Goal: Information Seeking & Learning: Learn about a topic

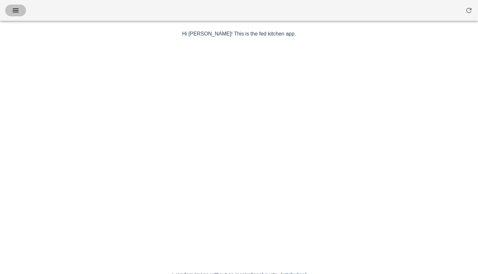
click at [15, 8] on icon "button" at bounding box center [16, 11] width 8 height 8
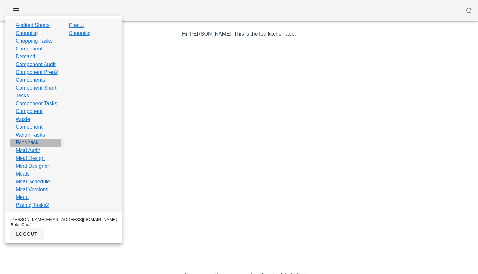
click at [29, 146] on link "Feedback" at bounding box center [27, 143] width 23 height 8
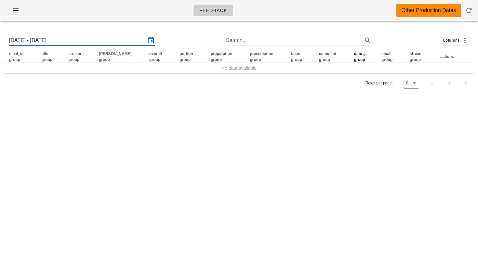
click at [86, 44] on input "[DATE] - [DATE]" at bounding box center [77, 40] width 137 height 10
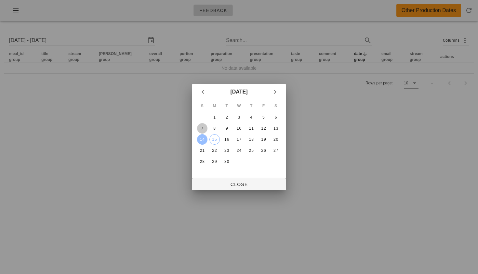
click at [203, 127] on div "7" at bounding box center [202, 128] width 10 height 5
type input "[DATE] - [DATE]"
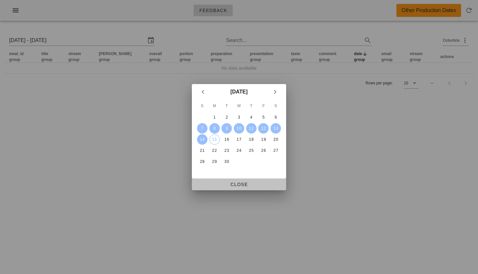
click at [232, 184] on span "Close" at bounding box center [239, 183] width 84 height 5
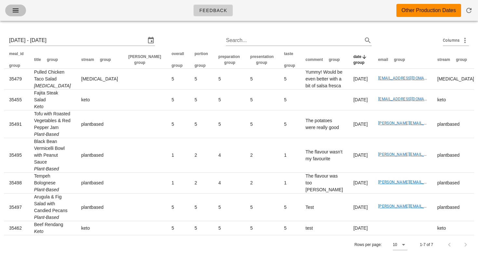
click at [20, 9] on span "button" at bounding box center [15, 11] width 10 height 8
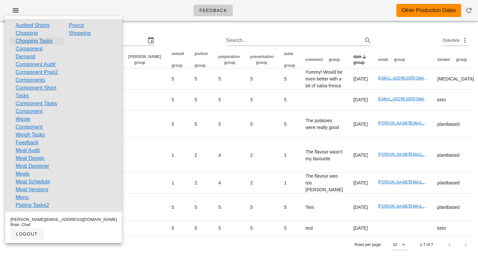
click at [35, 41] on link "Chopping Tasks" at bounding box center [34, 41] width 37 height 8
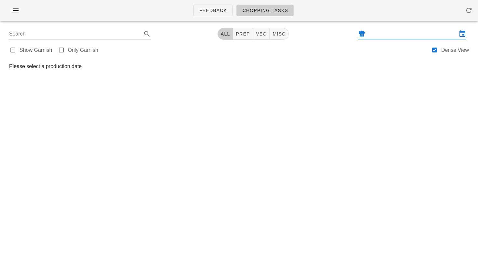
click at [393, 33] on input "text" at bounding box center [412, 34] width 90 height 10
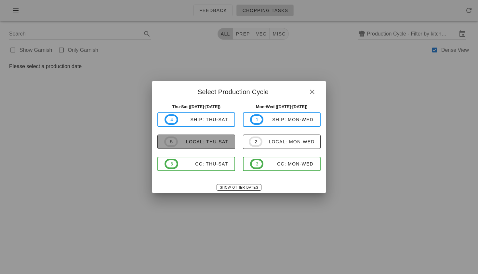
click at [190, 138] on span "5 local: Thu-Sat" at bounding box center [196, 141] width 64 height 10
type input "local: Thu-Sat ([DATE]-[DATE])"
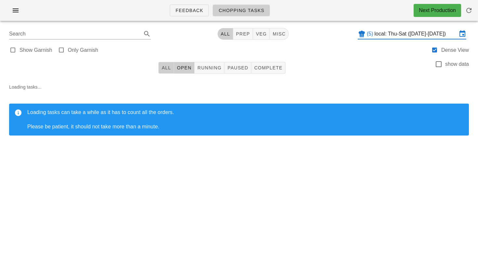
click at [162, 65] on span "All" at bounding box center [166, 67] width 10 height 5
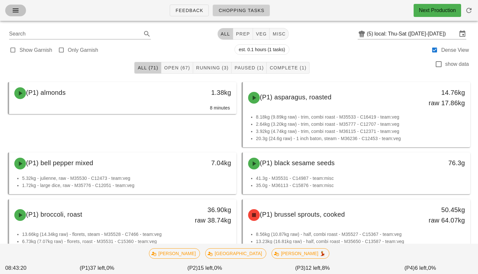
click at [21, 10] on button "button" at bounding box center [15, 11] width 21 height 12
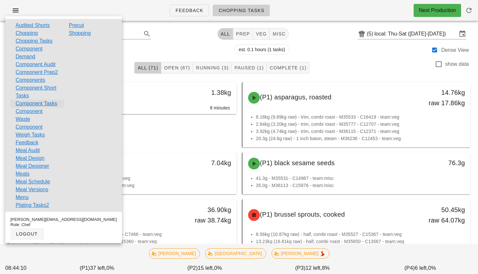
click at [32, 107] on link "Component Tasks" at bounding box center [37, 104] width 42 height 8
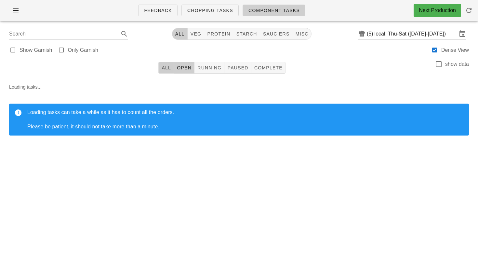
click at [170, 67] on span "All" at bounding box center [166, 67] width 10 height 5
click at [223, 9] on span "Chopping Tasks" at bounding box center [210, 10] width 46 height 5
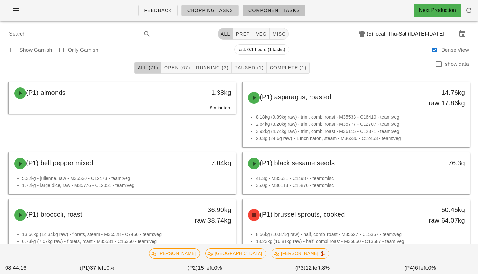
click at [278, 9] on span "Component Tasks" at bounding box center [274, 10] width 52 height 5
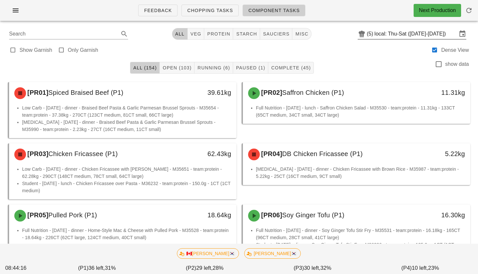
click at [390, 36] on input "local: Thu-Sat ([DATE]-[DATE])" at bounding box center [416, 34] width 83 height 10
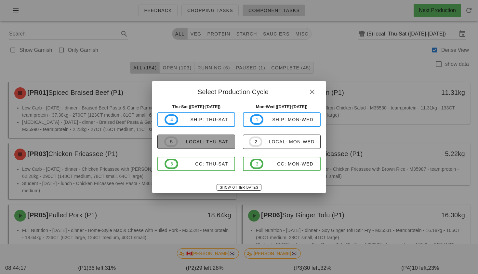
click at [220, 141] on div "local: Thu-Sat" at bounding box center [203, 141] width 51 height 5
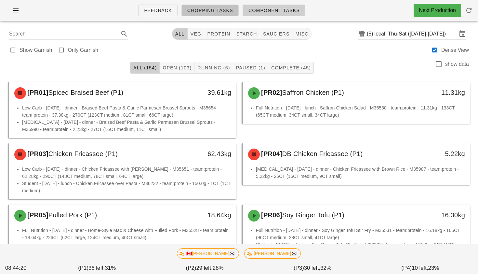
click at [204, 8] on span "Chopping Tasks" at bounding box center [210, 10] width 46 height 5
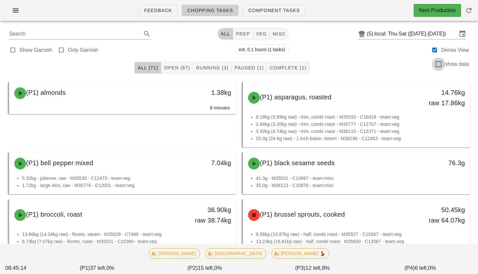
click at [439, 63] on div at bounding box center [438, 64] width 11 height 11
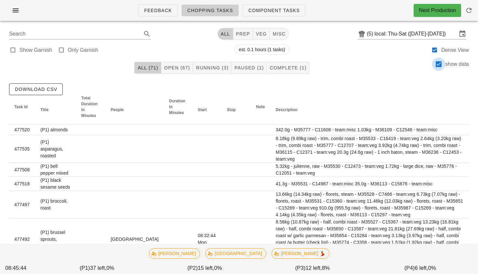
click at [440, 65] on div at bounding box center [438, 64] width 11 height 11
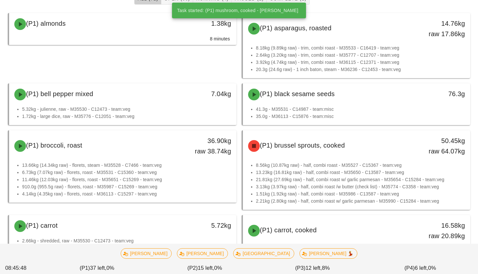
scroll to position [85, 0]
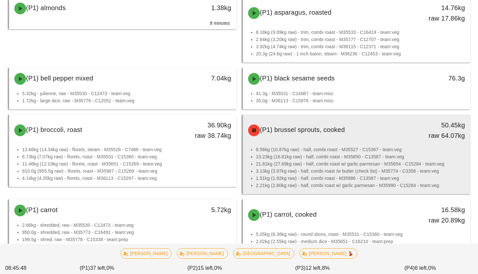
click at [335, 169] on li "3.13kg (3.97kg raw) - half, combi roast /w butter (check list) - M35774 - C3358…" at bounding box center [360, 170] width 209 height 7
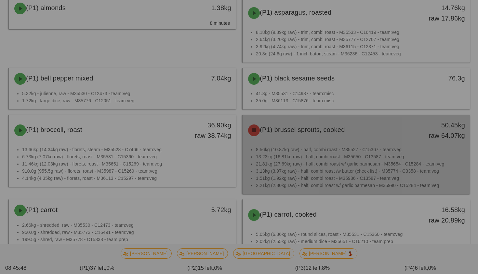
click at [335, 169] on div at bounding box center [239, 137] width 478 height 274
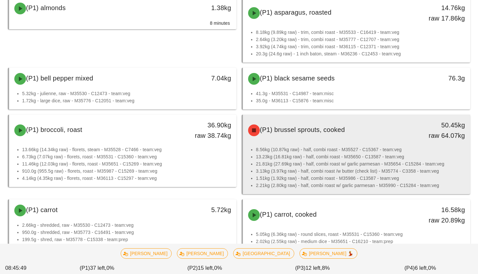
click at [335, 169] on li "3.13kg (3.97kg raw) - half, combi roast /w butter (check list) - M35774 - C3358…" at bounding box center [360, 170] width 209 height 7
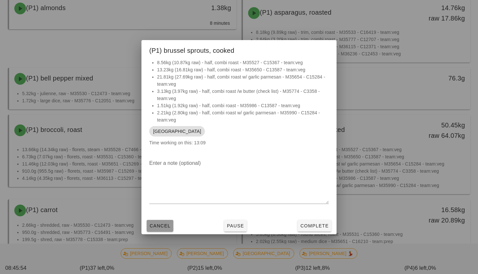
click at [164, 227] on span "Cancel" at bounding box center [159, 225] width 21 height 5
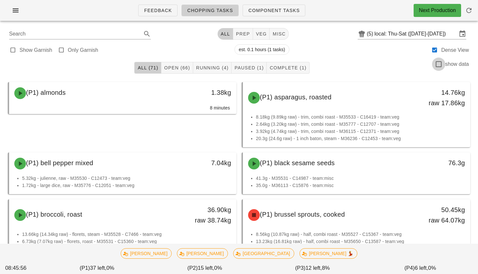
click at [441, 65] on div at bounding box center [438, 64] width 11 height 11
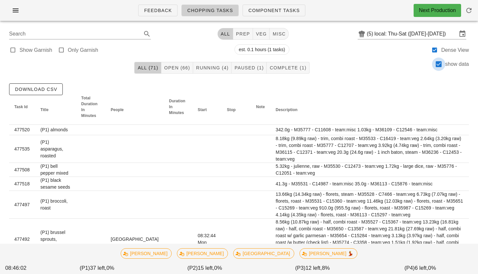
click at [438, 61] on div at bounding box center [438, 64] width 11 height 11
checkbox input "false"
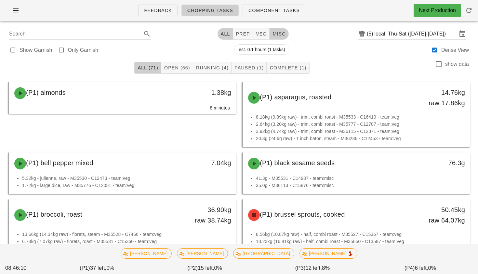
click at [275, 36] on span "misc" at bounding box center [278, 33] width 13 height 5
type input "team:misc"
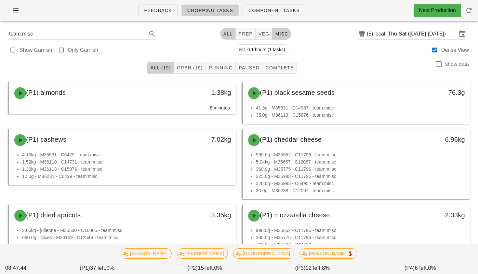
click at [224, 32] on span "All" at bounding box center [228, 33] width 10 height 5
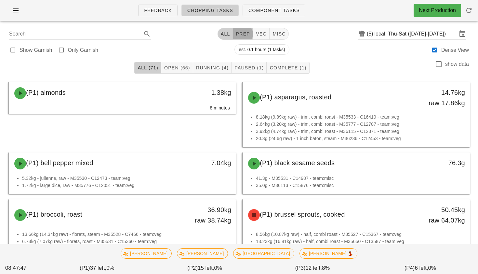
click at [236, 34] on span "prep" at bounding box center [243, 33] width 14 height 5
type input "team:prep"
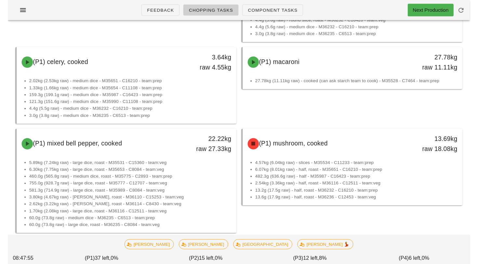
scroll to position [82, 0]
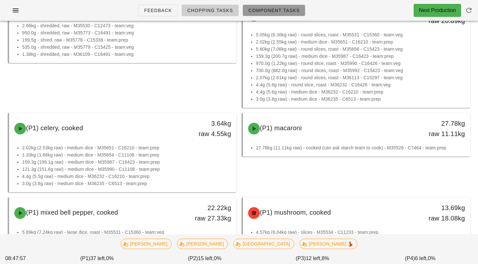
click at [261, 8] on span "Component Tasks" at bounding box center [274, 10] width 52 height 5
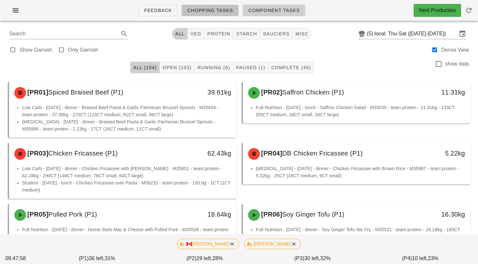
click at [226, 9] on span "Chopping Tasks" at bounding box center [210, 10] width 46 height 5
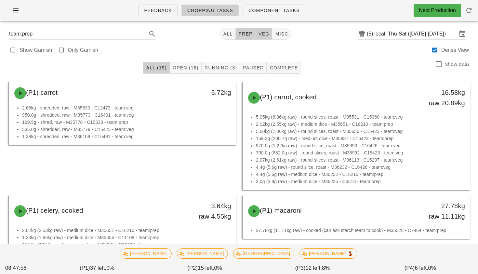
click at [258, 34] on span "veg" at bounding box center [263, 33] width 11 height 5
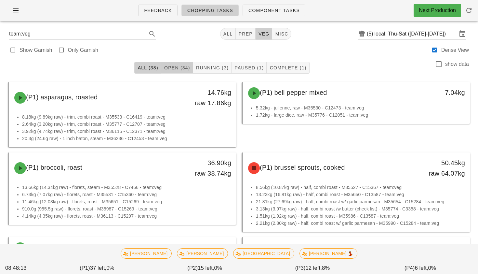
click at [171, 65] on span "Open (34)" at bounding box center [177, 67] width 26 height 5
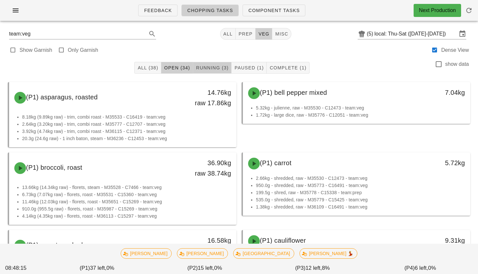
click at [208, 65] on span "Running (3)" at bounding box center [212, 67] width 33 height 5
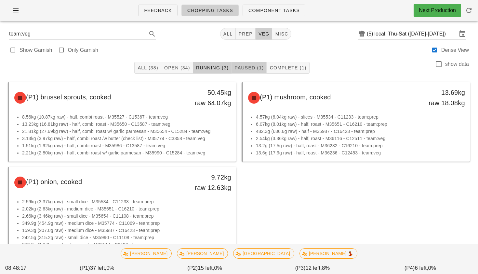
click at [250, 67] on span "Paused (1)" at bounding box center [249, 67] width 30 height 5
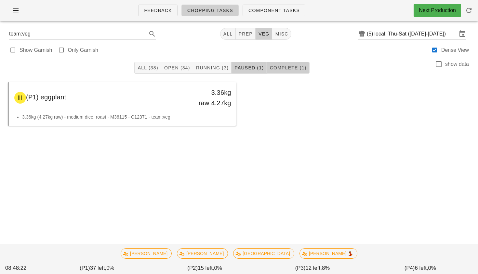
click at [285, 69] on span "Complete (1)" at bounding box center [287, 67] width 37 height 5
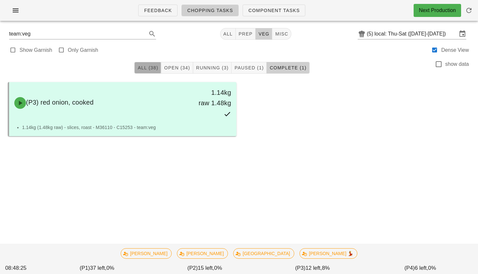
click at [146, 65] on span "All (38)" at bounding box center [147, 67] width 21 height 5
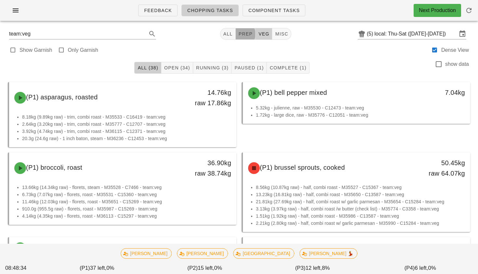
click at [242, 34] on span "prep" at bounding box center [245, 33] width 14 height 5
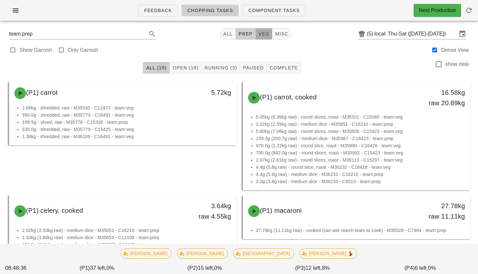
click at [258, 36] on span "veg" at bounding box center [263, 33] width 11 height 5
type input "team:veg"
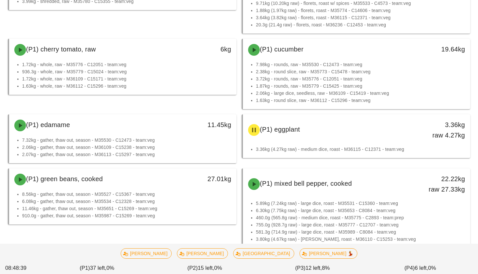
scroll to position [388, 0]
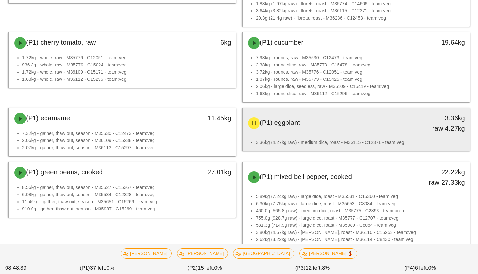
click at [295, 130] on div "(P1) eggplant" at bounding box center [328, 123] width 168 height 20
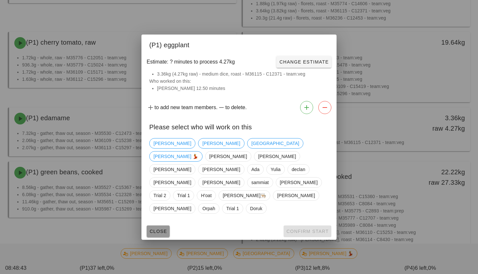
click at [162, 228] on span "Close" at bounding box center [158, 230] width 18 height 5
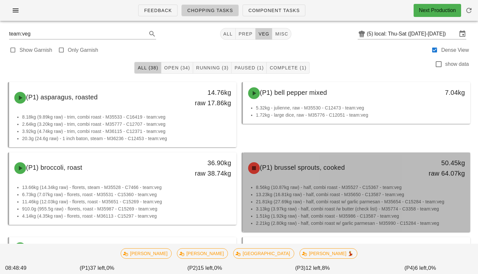
click at [327, 166] on span "(P1) brussel sprouts, cooked" at bounding box center [302, 167] width 85 height 7
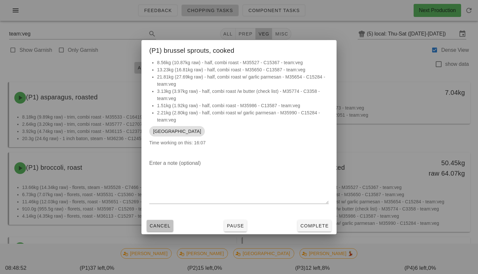
click at [163, 227] on span "Cancel" at bounding box center [159, 225] width 21 height 5
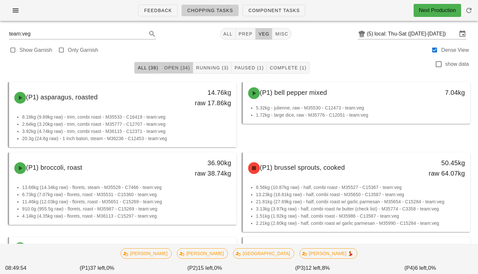
click at [182, 66] on span "Open (34)" at bounding box center [177, 67] width 26 height 5
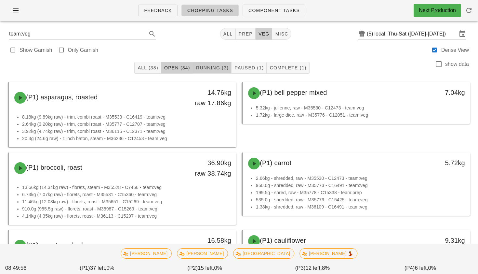
click at [216, 68] on span "Running (3)" at bounding box center [212, 67] width 33 height 5
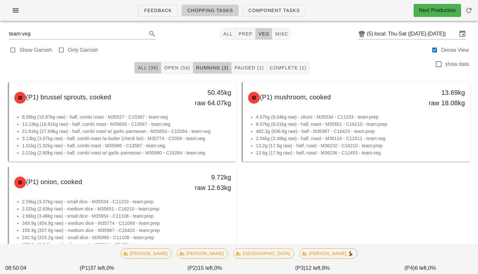
click at [150, 69] on span "All (38)" at bounding box center [147, 67] width 21 height 5
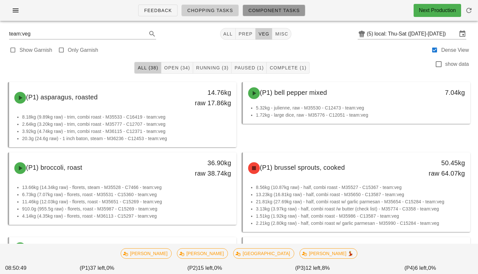
click at [285, 9] on span "Component Tasks" at bounding box center [274, 10] width 52 height 5
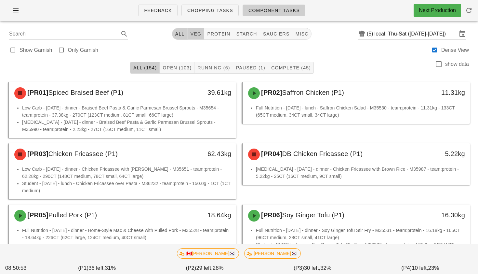
click at [194, 31] on span "veg" at bounding box center [195, 33] width 11 height 5
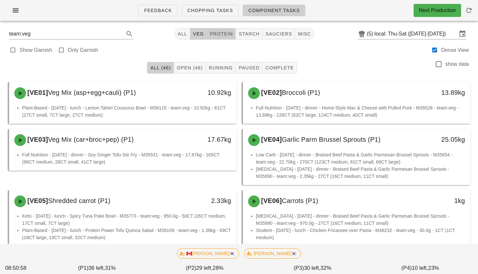
click at [223, 37] on button "protein" at bounding box center [221, 34] width 29 height 12
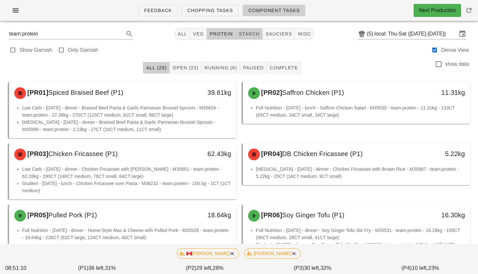
click at [250, 36] on span "starch" at bounding box center [248, 33] width 21 height 5
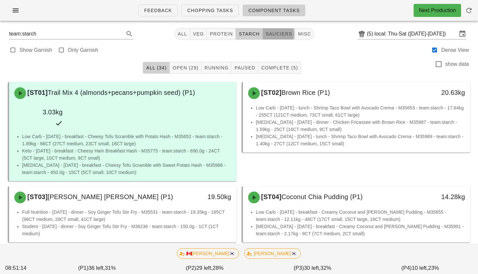
click at [269, 30] on button "sauciers" at bounding box center [279, 34] width 33 height 12
type input "team:sauciers"
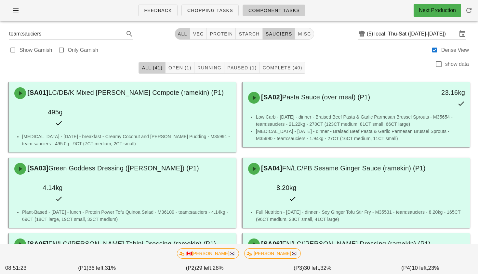
click at [180, 34] on span "All" at bounding box center [183, 33] width 10 height 5
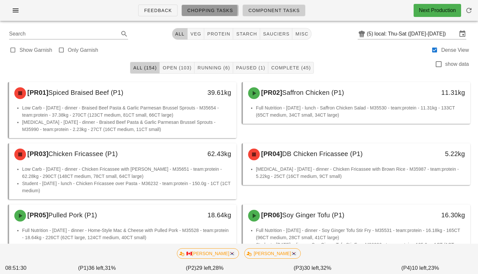
click at [221, 8] on span "Chopping Tasks" at bounding box center [210, 10] width 46 height 5
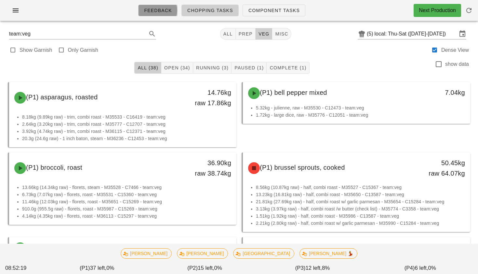
click at [164, 9] on span "Feedback" at bounding box center [158, 10] width 28 height 5
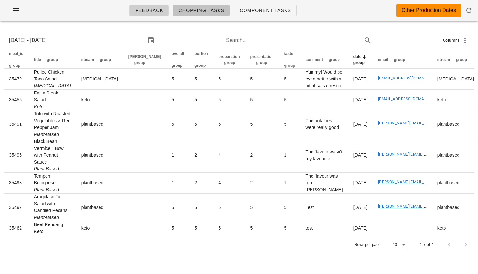
click at [221, 10] on span "Chopping Tasks" at bounding box center [201, 10] width 46 height 5
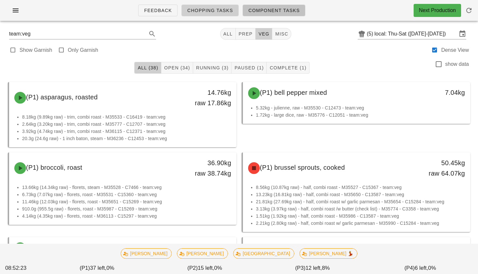
click at [264, 8] on span "Component Tasks" at bounding box center [274, 10] width 52 height 5
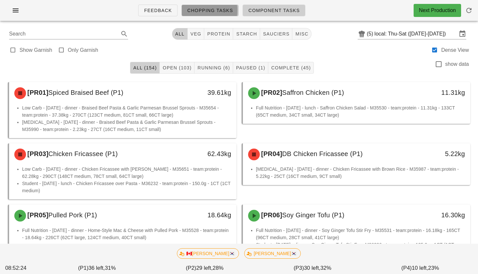
click at [232, 9] on span "Chopping Tasks" at bounding box center [210, 10] width 46 height 5
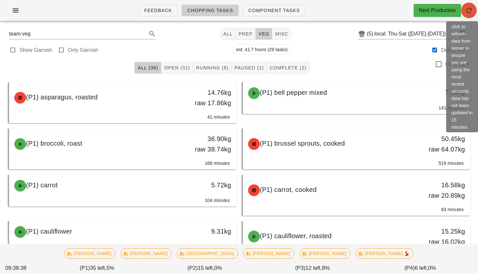
click at [469, 13] on icon "button" at bounding box center [469, 11] width 8 height 8
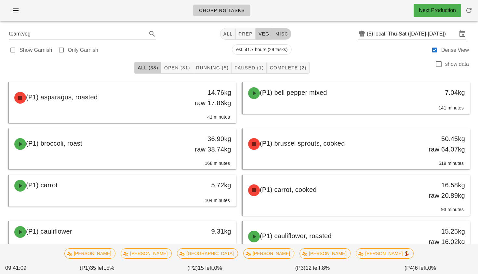
click at [277, 34] on span "misc" at bounding box center [281, 33] width 13 height 5
type input "team:misc"
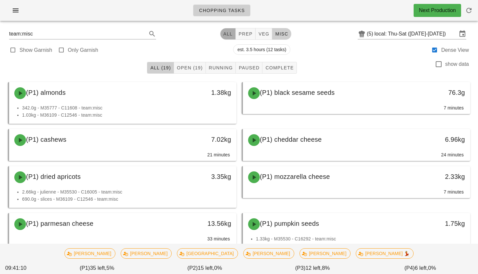
click at [220, 35] on button "All" at bounding box center [228, 34] width 16 height 12
